Goal: Information Seeking & Learning: Learn about a topic

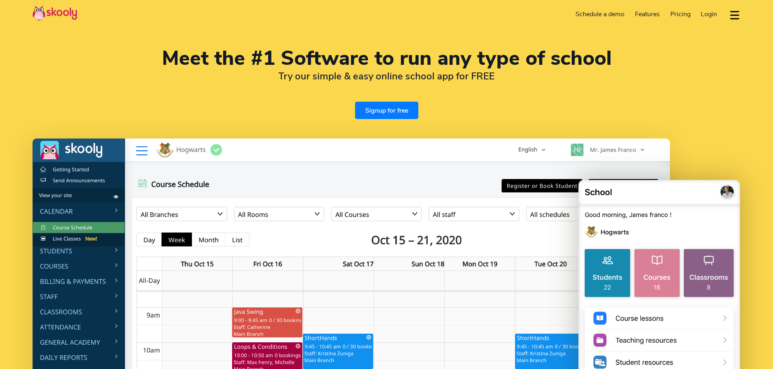
select select "en"
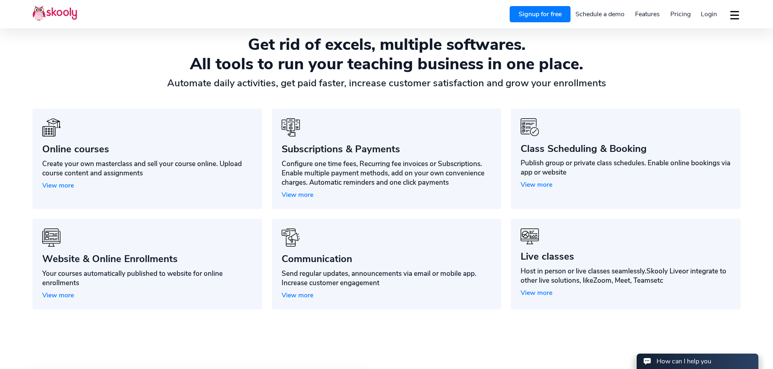
scroll to position [649, 0]
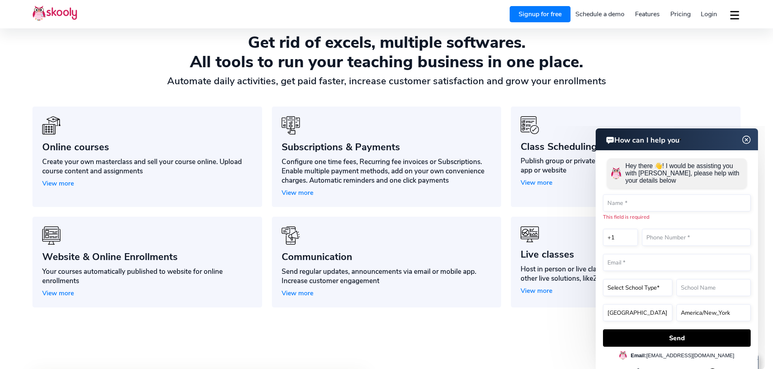
click at [410, 337] on section "Get rid of excels, multiple softwares. All tools to run your teaching business …" at bounding box center [386, 169] width 773 height 339
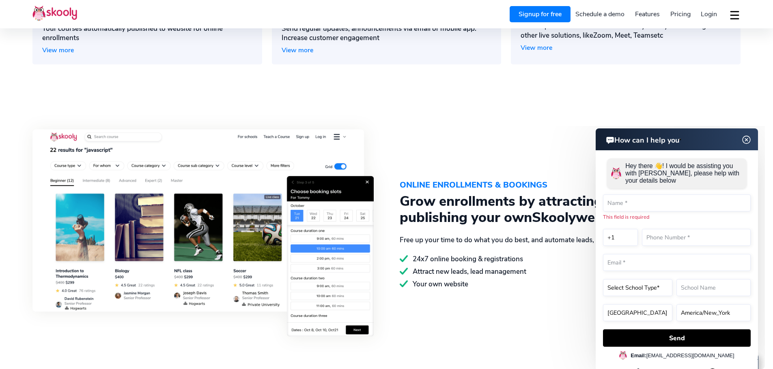
scroll to position [1014, 0]
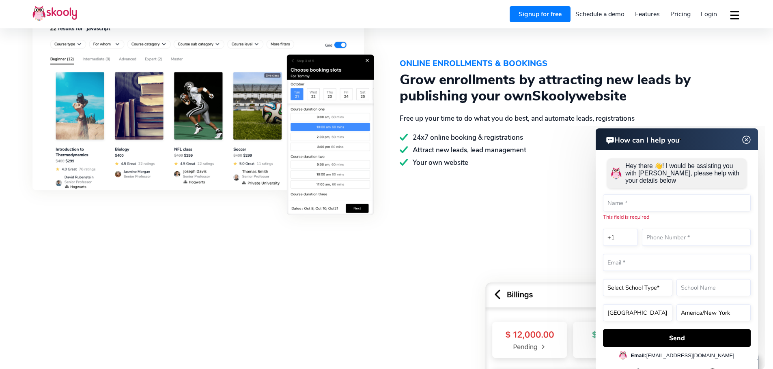
click at [747, 142] on img at bounding box center [746, 139] width 10 height 15
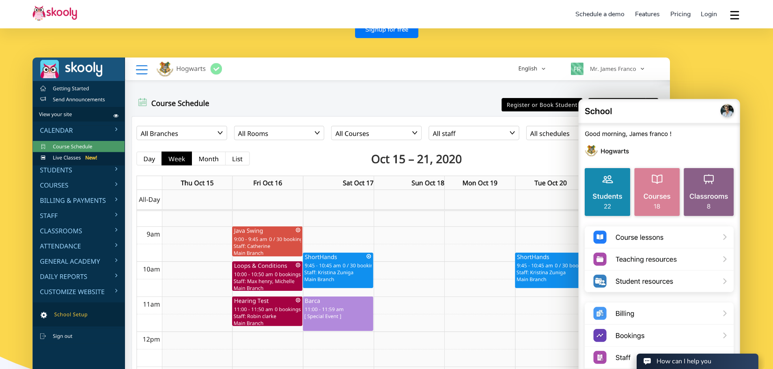
scroll to position [0, 0]
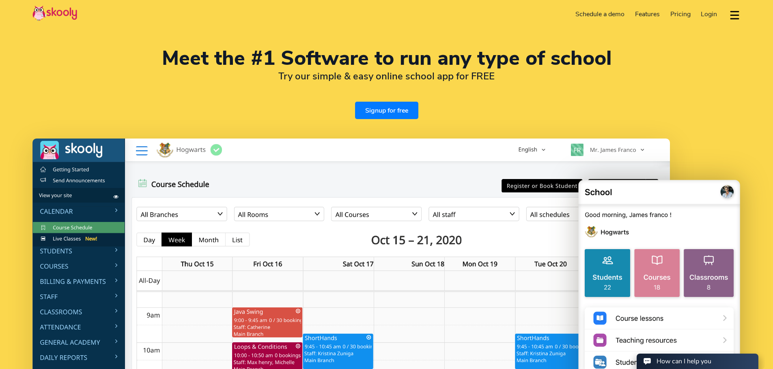
click at [679, 14] on span "Pricing" at bounding box center [680, 14] width 20 height 9
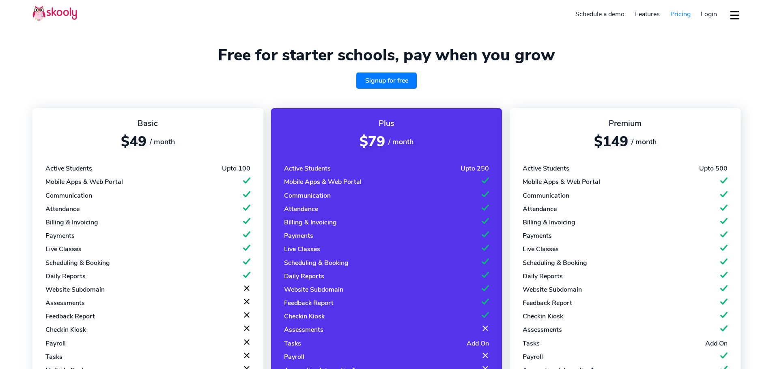
select select "en"
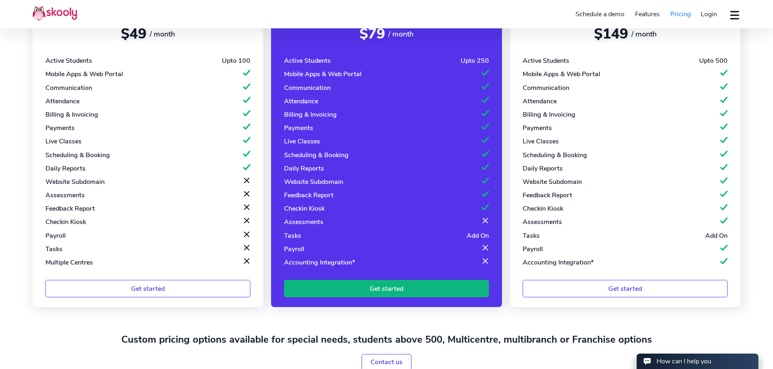
scroll to position [41, 0]
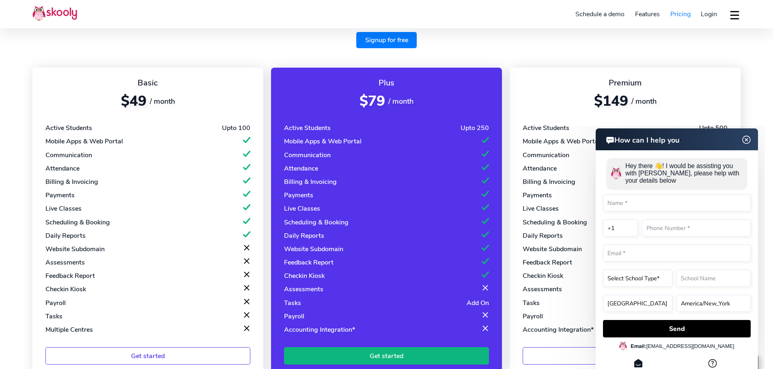
click at [747, 142] on img at bounding box center [745, 140] width 15 height 10
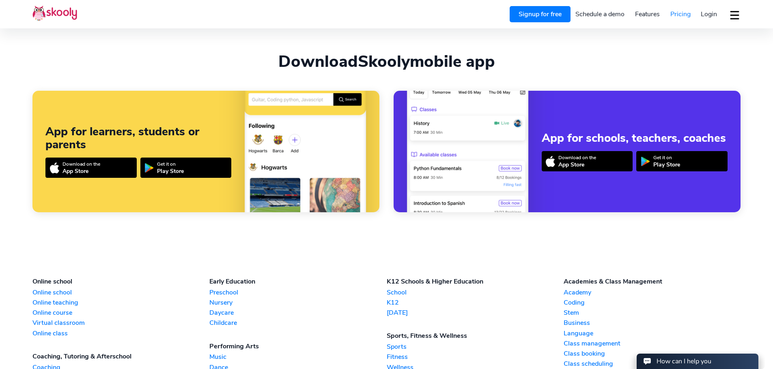
scroll to position [730, 0]
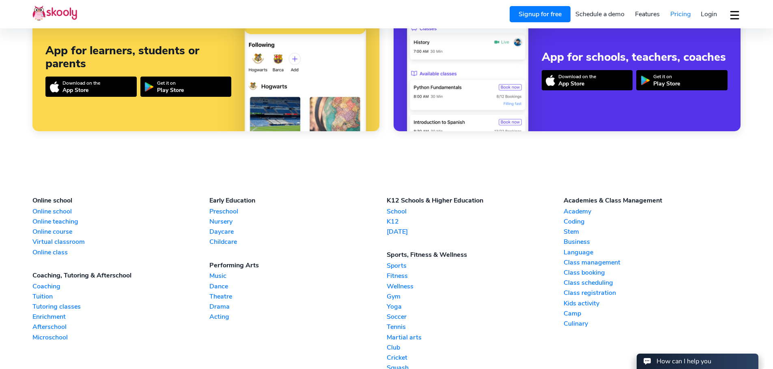
click at [659, 358] on div "How can I help you" at bounding box center [683, 361] width 55 height 9
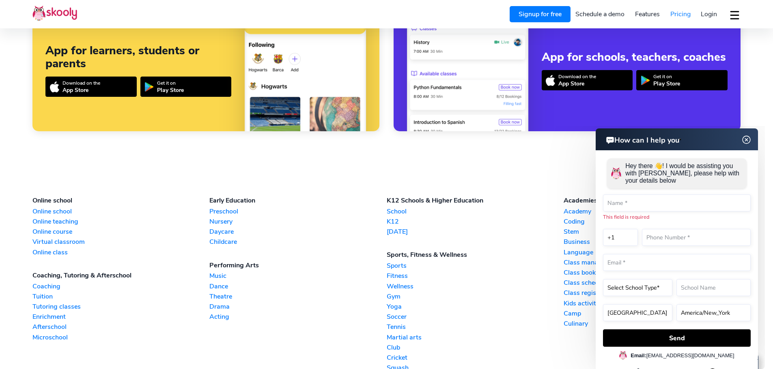
click at [493, 318] on link "Soccer" at bounding box center [474, 317] width 177 height 9
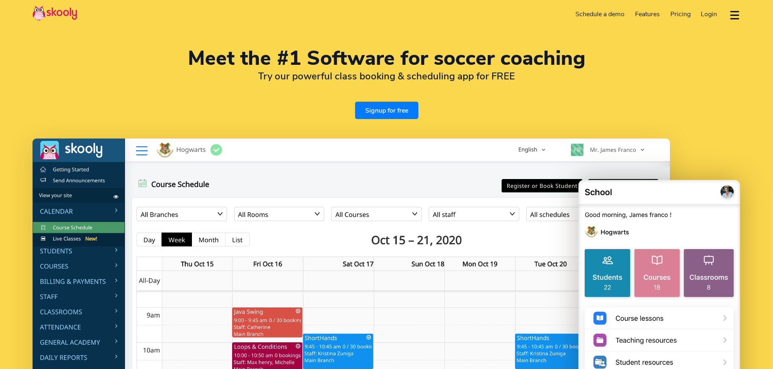
select select "en"
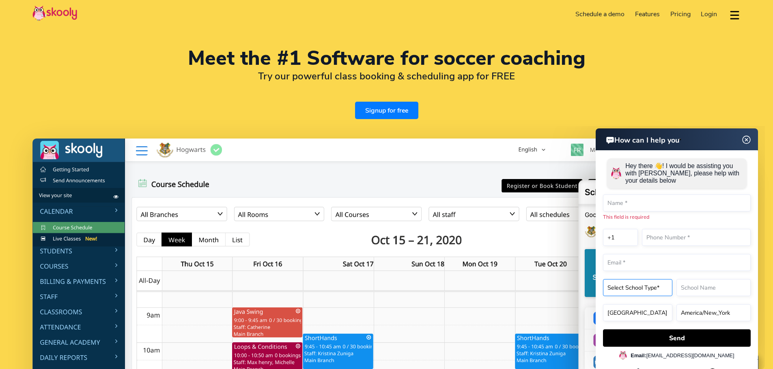
click at [626, 279] on form "Hey there 👋! I would be assisting you with Skooly, please help with your detail…" at bounding box center [677, 251] width 148 height 193
click at [520, 116] on div "Meet the #1 Software for soccer coaching Try our powerful class booking & sched…" at bounding box center [386, 84] width 708 height 71
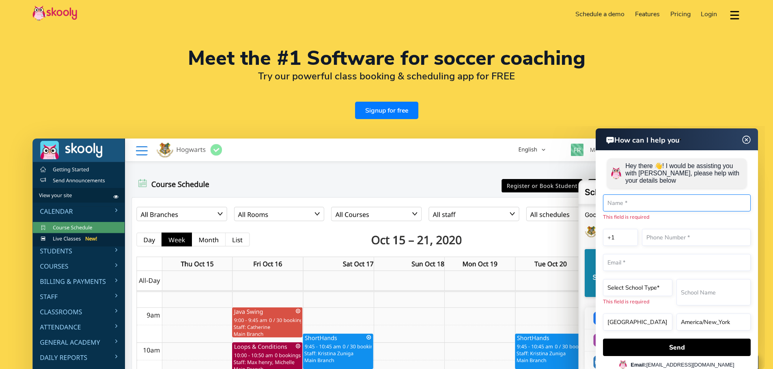
click at [635, 199] on input "text" at bounding box center [677, 203] width 148 height 17
